Goal: Information Seeking & Learning: Check status

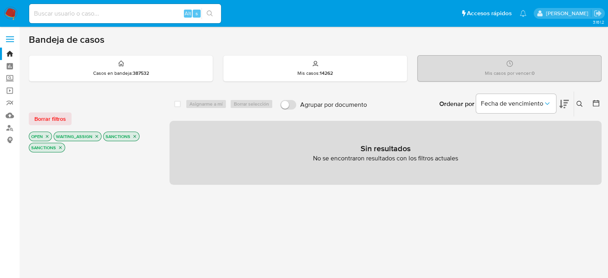
click at [134, 136] on icon "close-filter" at bounding box center [135, 136] width 3 height 3
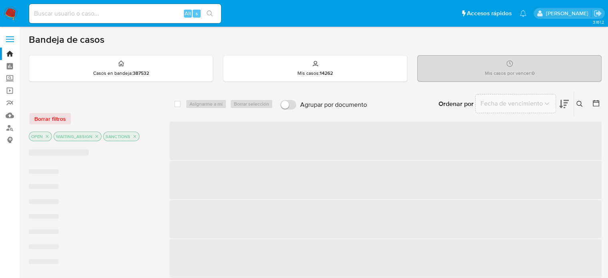
click at [134, 136] on icon "close-filter" at bounding box center [135, 136] width 3 height 3
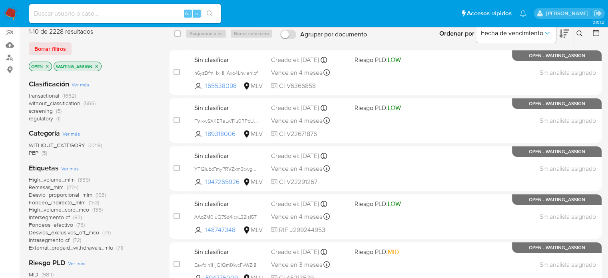
scroll to position [80, 0]
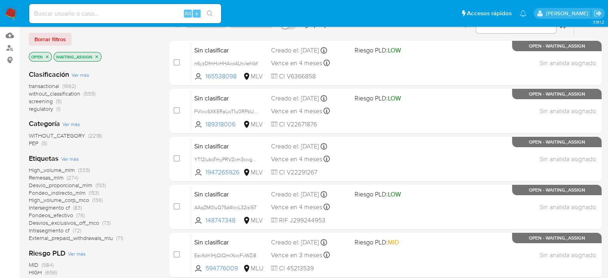
click at [39, 144] on span "PEP (5)" at bounding box center [38, 144] width 18 height 8
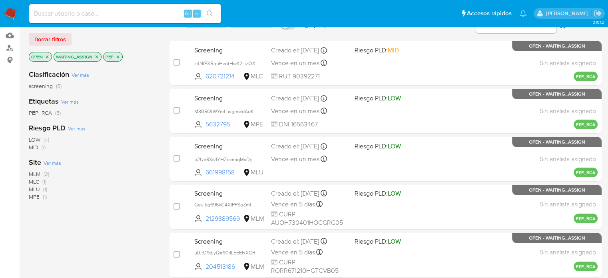
click at [46, 172] on span "(2)" at bounding box center [47, 174] width 6 height 8
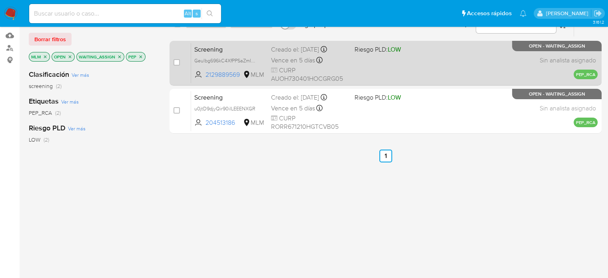
click at [363, 68] on div "Screening Geulbg696kC4XfPPSaZmIY7n 2129889569 MLM Riesgo PLD: LOW Creado el: 01…" at bounding box center [394, 63] width 407 height 40
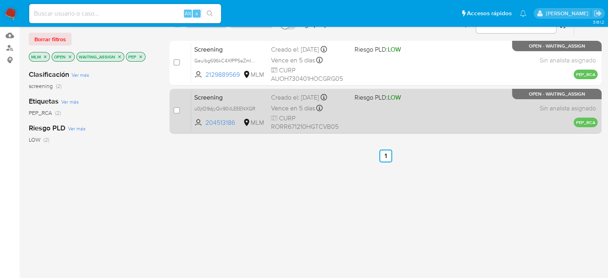
click at [352, 98] on div "Screening u0jtD9djyQir90ilLEEENXGR 204513186 MLM Riesgo PLD: LOW Creado el: 01/…" at bounding box center [394, 111] width 407 height 40
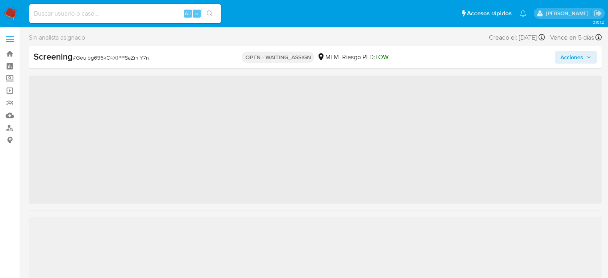
scroll to position [40, 0]
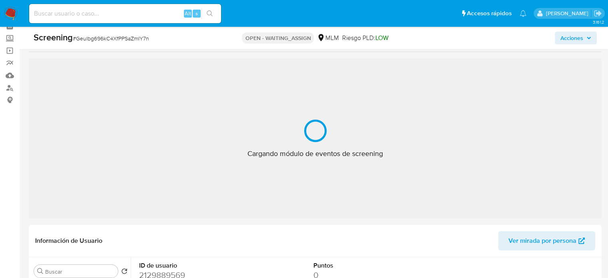
select select "10"
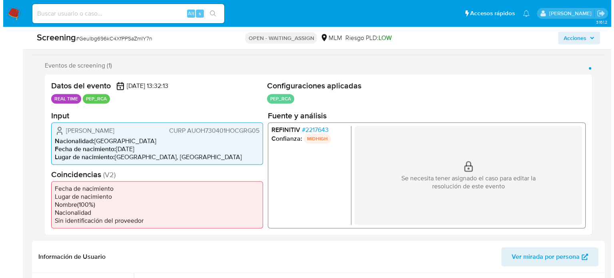
scroll to position [160, 0]
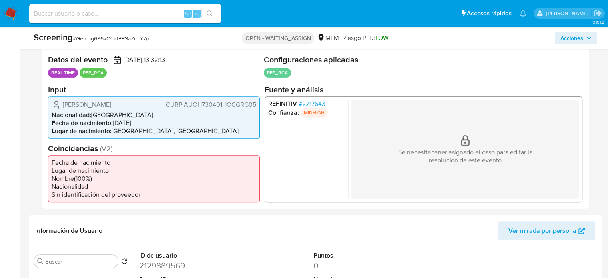
click at [300, 100] on span "# 2217643" at bounding box center [312, 104] width 27 height 8
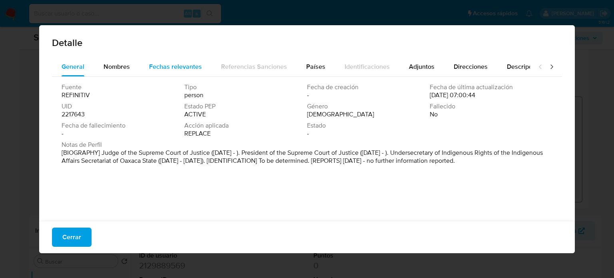
click at [180, 63] on span "Fechas relevantes" at bounding box center [175, 66] width 53 height 9
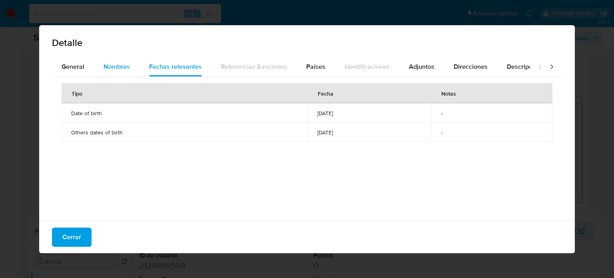
click at [109, 69] on span "Nombres" at bounding box center [117, 66] width 26 height 9
click at [76, 68] on span "General" at bounding box center [73, 66] width 23 height 9
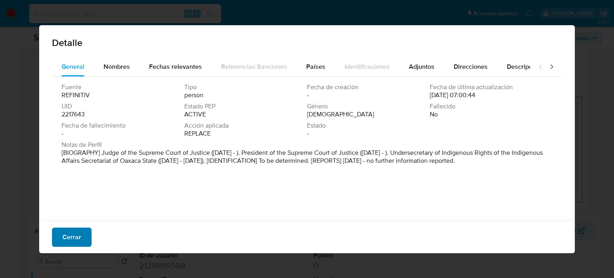
click at [79, 234] on span "Cerrar" at bounding box center [71, 237] width 19 height 18
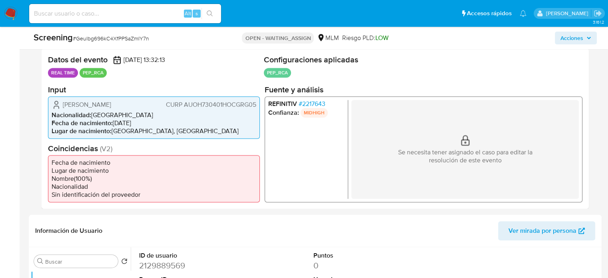
drag, startPoint x: 138, startPoint y: 105, endPoint x: 59, endPoint y: 101, distance: 78.9
click at [56, 102] on div "[PERSON_NAME] [PERSON_NAME] AUOH730401HOCGRG05" at bounding box center [154, 105] width 205 height 10
click at [310, 102] on span "# 2217643" at bounding box center [312, 104] width 27 height 8
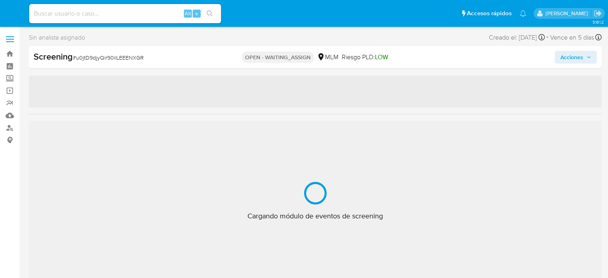
select select "10"
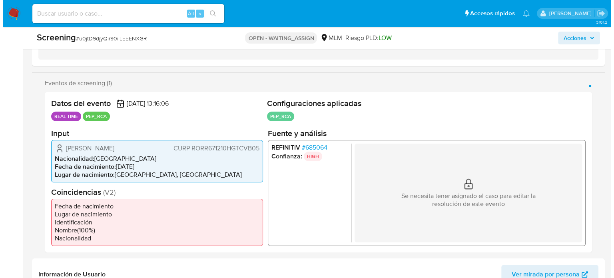
scroll to position [120, 0]
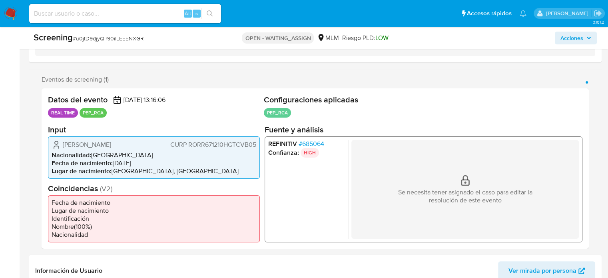
click at [309, 142] on span "# 685064" at bounding box center [312, 144] width 26 height 8
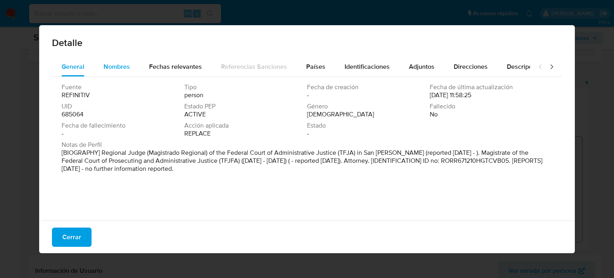
click at [106, 65] on span "Nombres" at bounding box center [117, 66] width 26 height 9
